Goal: Navigation & Orientation: Find specific page/section

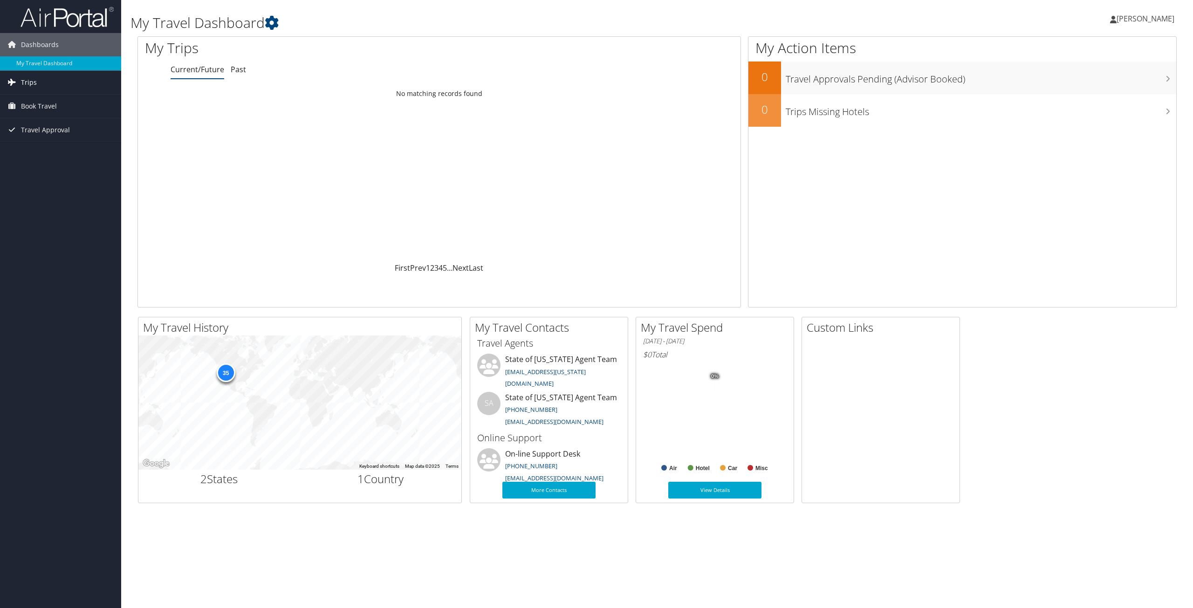
click at [48, 83] on link "Trips" at bounding box center [60, 82] width 121 height 23
click at [48, 103] on link "Current/Future Trips" at bounding box center [60, 101] width 121 height 14
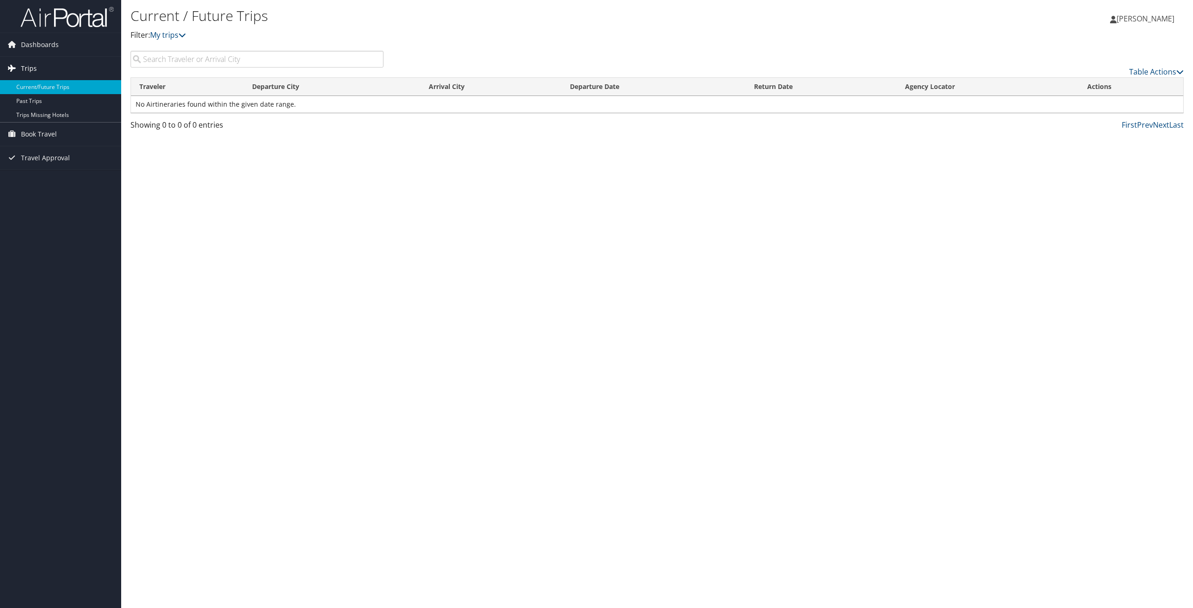
click at [55, 66] on link "Trips" at bounding box center [60, 68] width 121 height 23
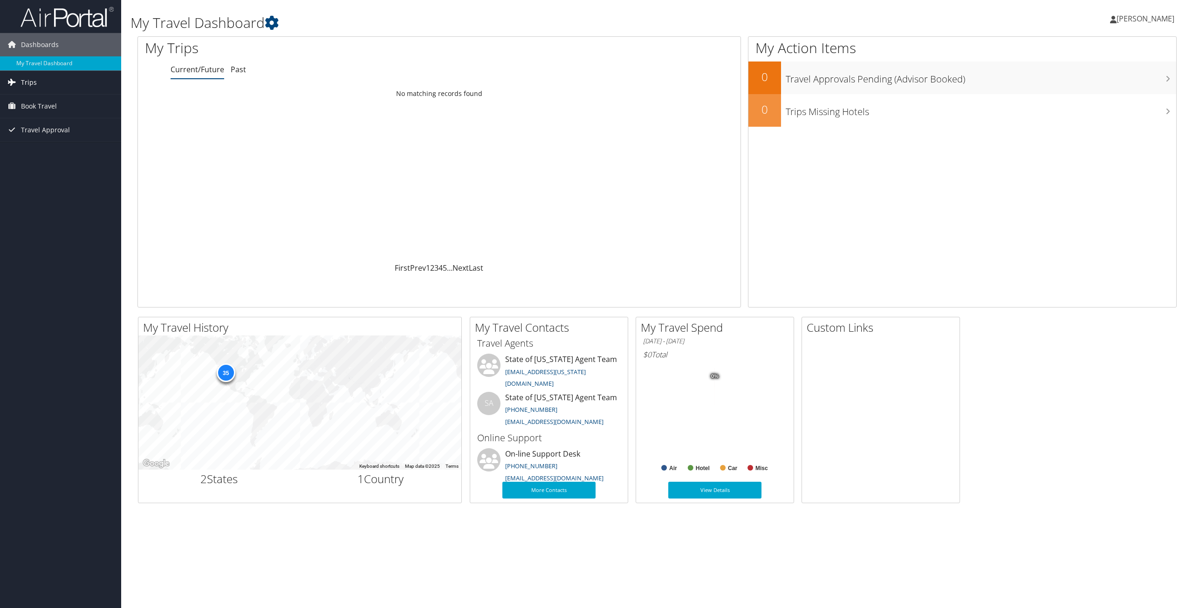
click at [43, 86] on link "Trips" at bounding box center [60, 82] width 121 height 23
click at [58, 44] on link "Dashboards" at bounding box center [60, 44] width 121 height 23
click at [279, 25] on icon at bounding box center [272, 23] width 14 height 14
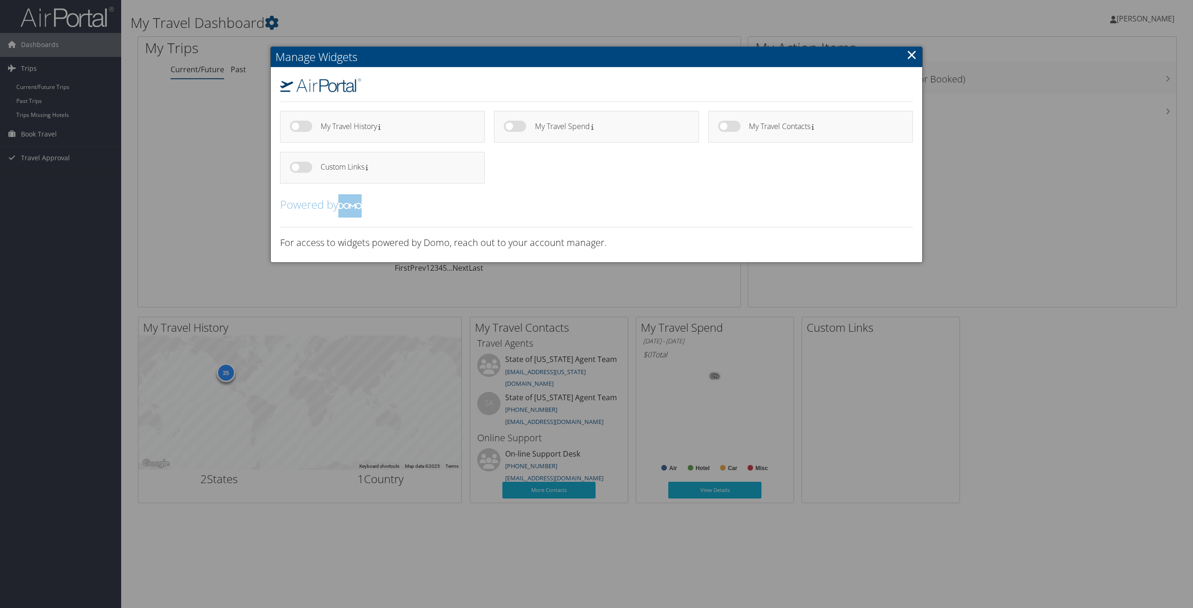
click at [908, 58] on link "×" at bounding box center [911, 54] width 11 height 19
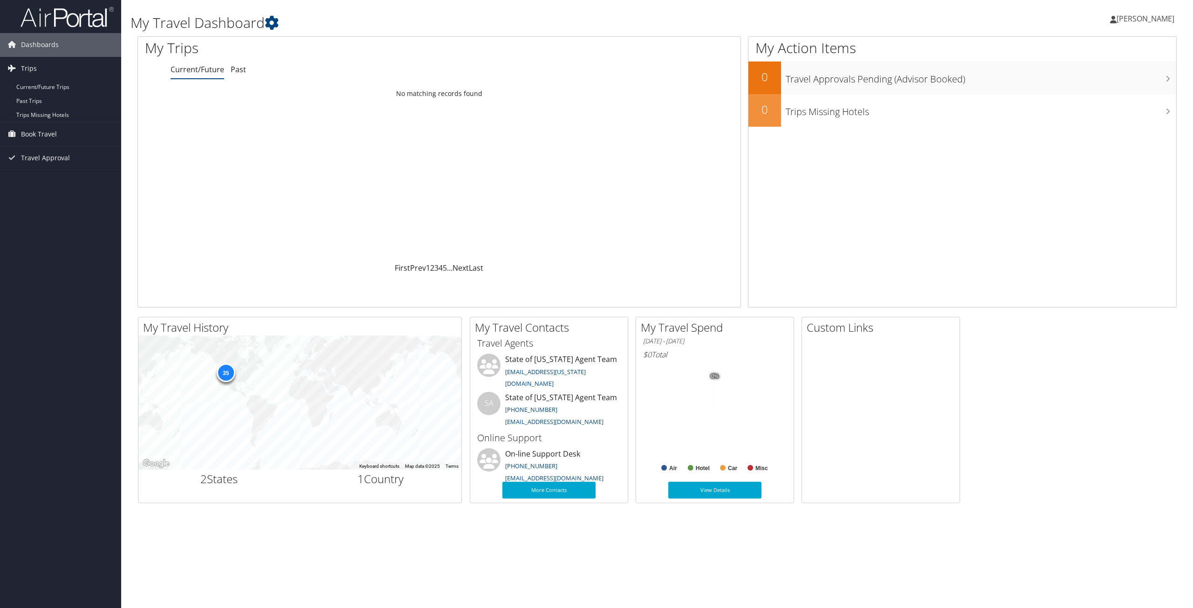
click at [1149, 12] on link "[PERSON_NAME]" at bounding box center [1147, 19] width 74 height 28
click at [1104, 79] on link "View Travel Profile" at bounding box center [1122, 83] width 104 height 16
